Goal: Transaction & Acquisition: Purchase product/service

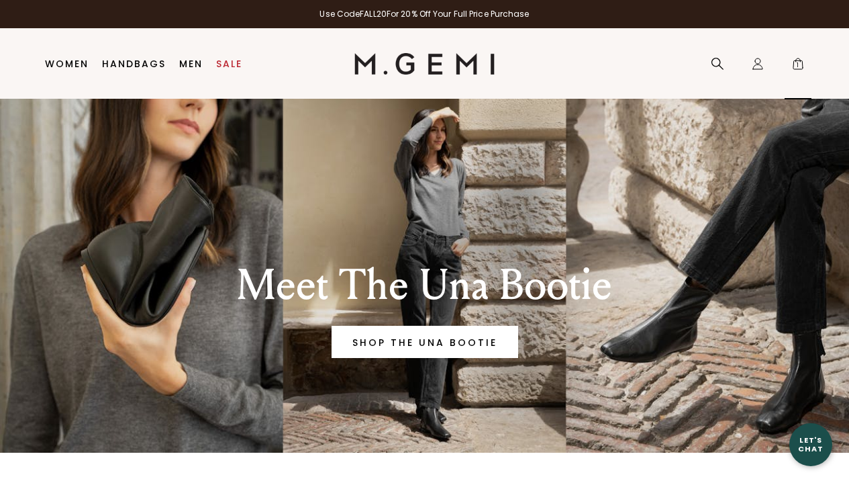
click at [797, 67] on span "1" at bounding box center [797, 66] width 13 height 13
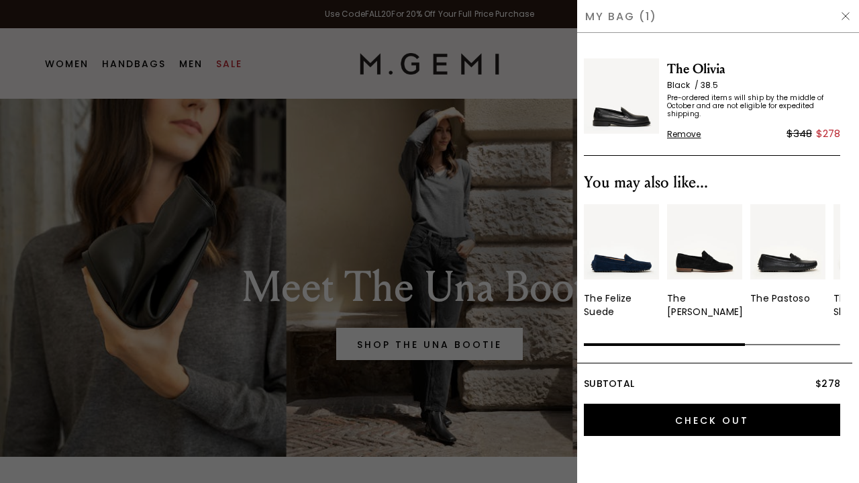
click at [690, 74] on span "The Olivia" at bounding box center [753, 68] width 173 height 21
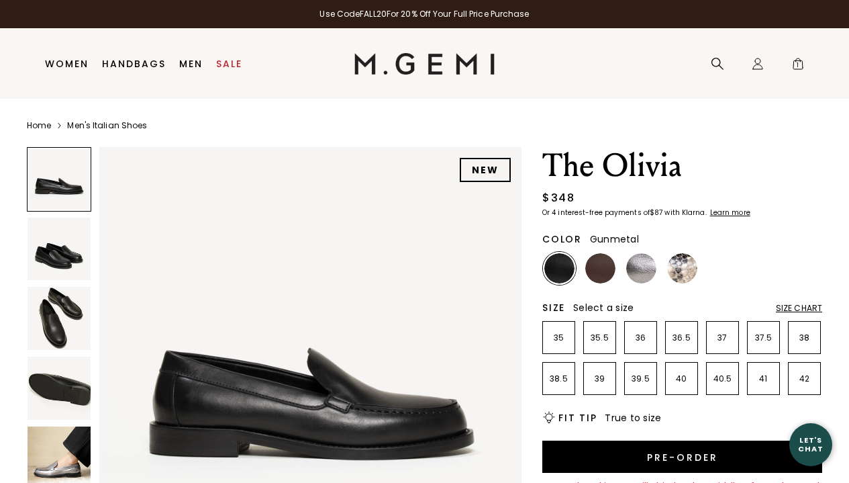
click at [648, 267] on img at bounding box center [641, 268] width 30 height 30
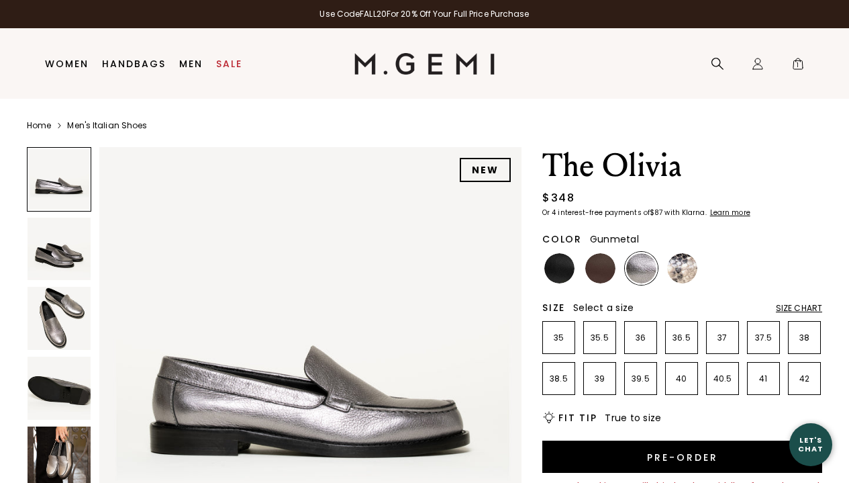
click at [50, 339] on img at bounding box center [59, 318] width 63 height 63
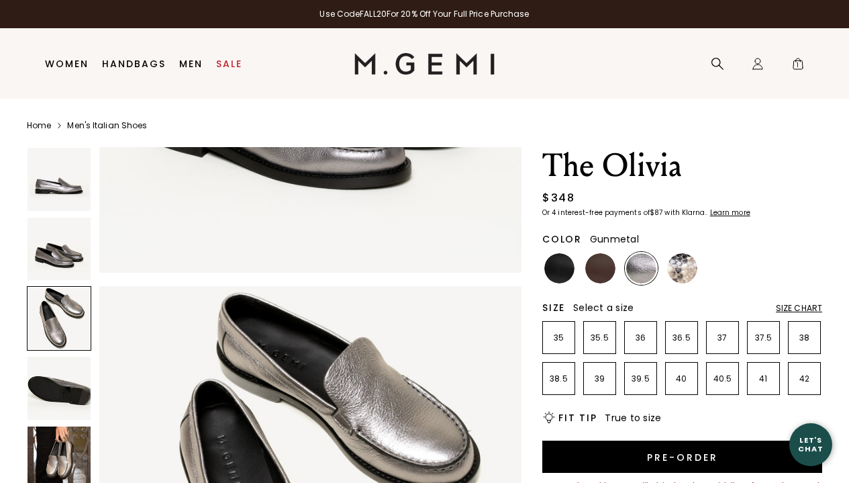
scroll to position [852, 0]
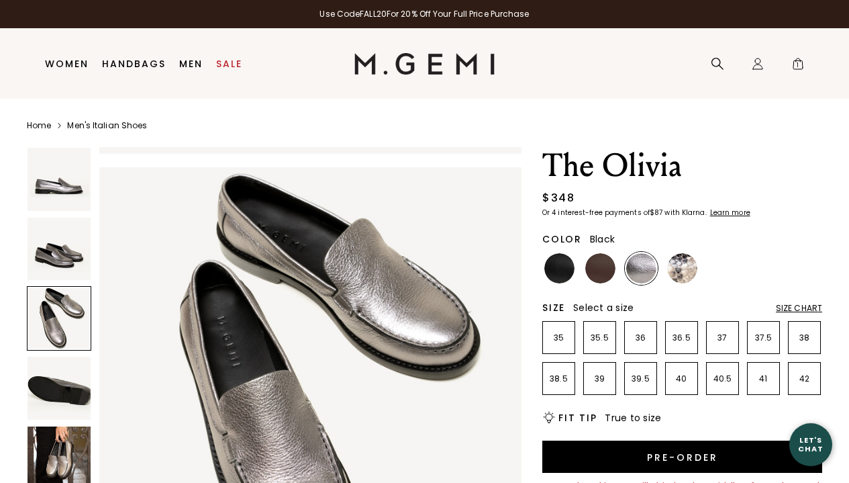
click at [557, 272] on img at bounding box center [559, 268] width 30 height 30
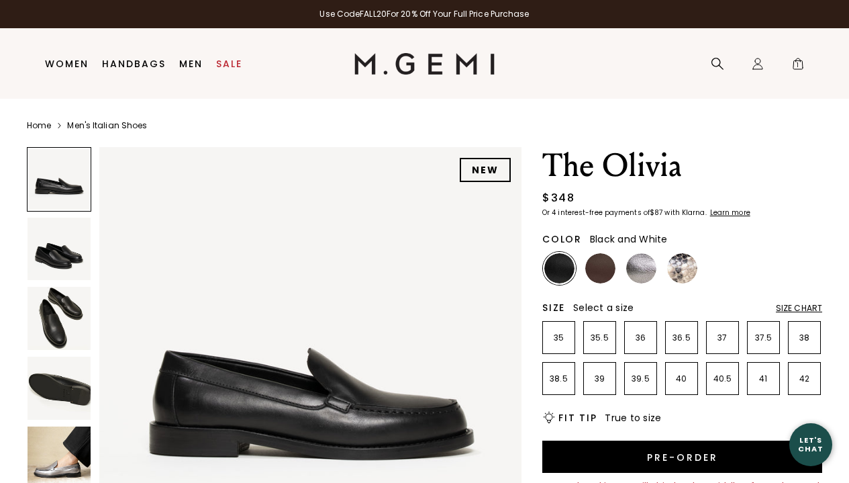
click at [689, 273] on img at bounding box center [682, 268] width 30 height 30
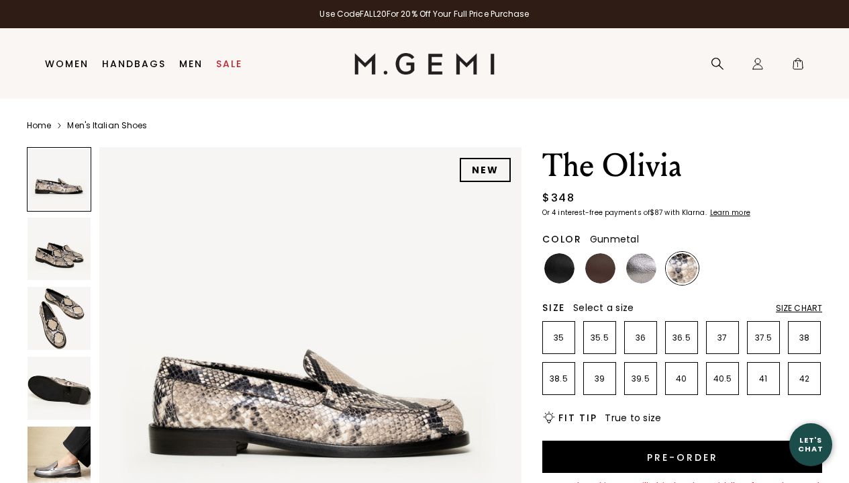
click at [647, 271] on img at bounding box center [641, 268] width 30 height 30
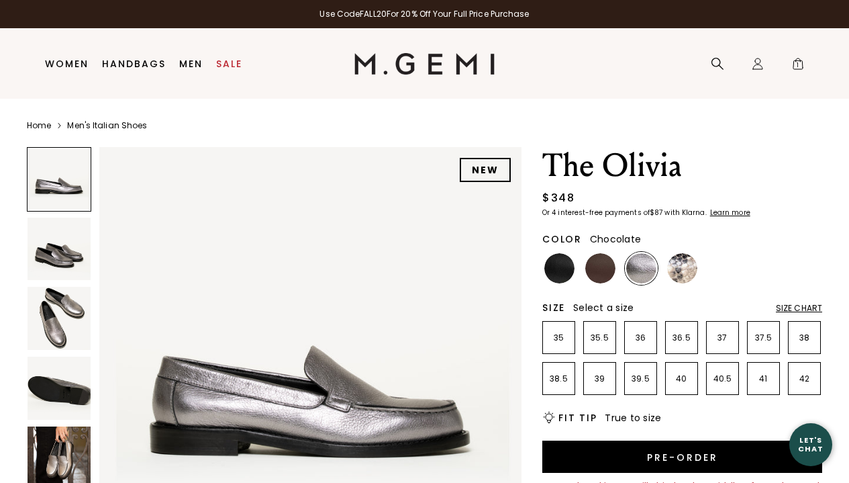
click at [602, 264] on img at bounding box center [600, 268] width 30 height 30
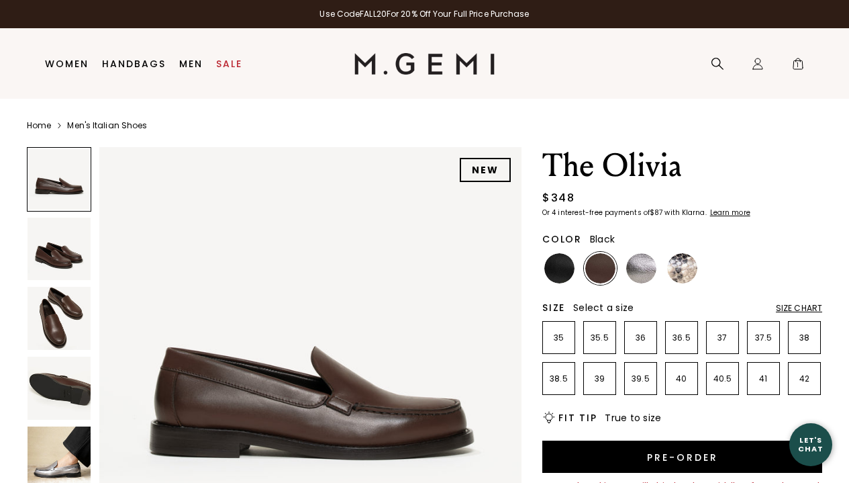
click at [558, 272] on img at bounding box center [559, 268] width 30 height 30
